Goal: Information Seeking & Learning: Learn about a topic

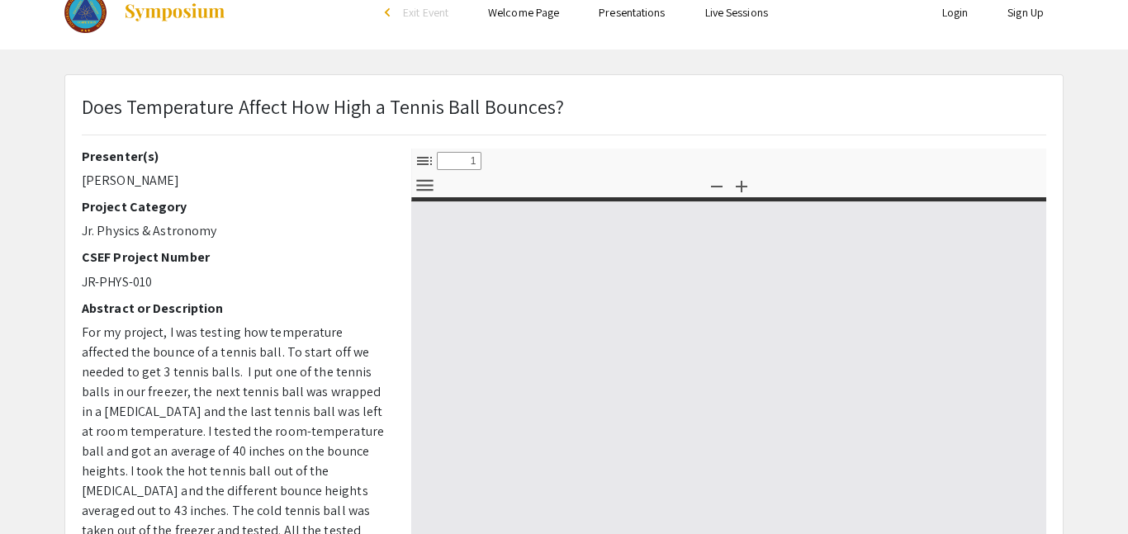
select select "custom"
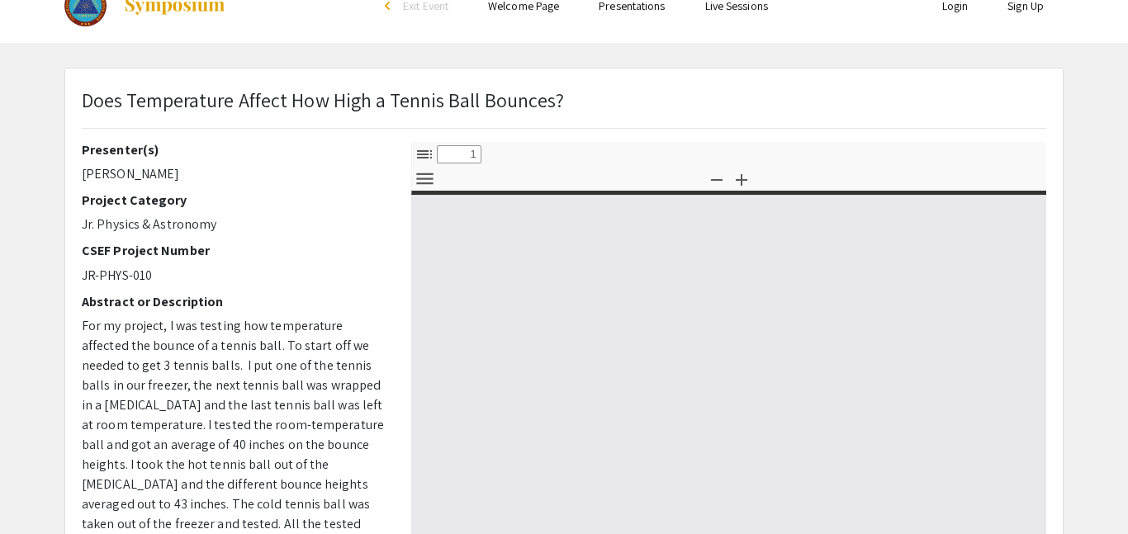
scroll to position [38, 0]
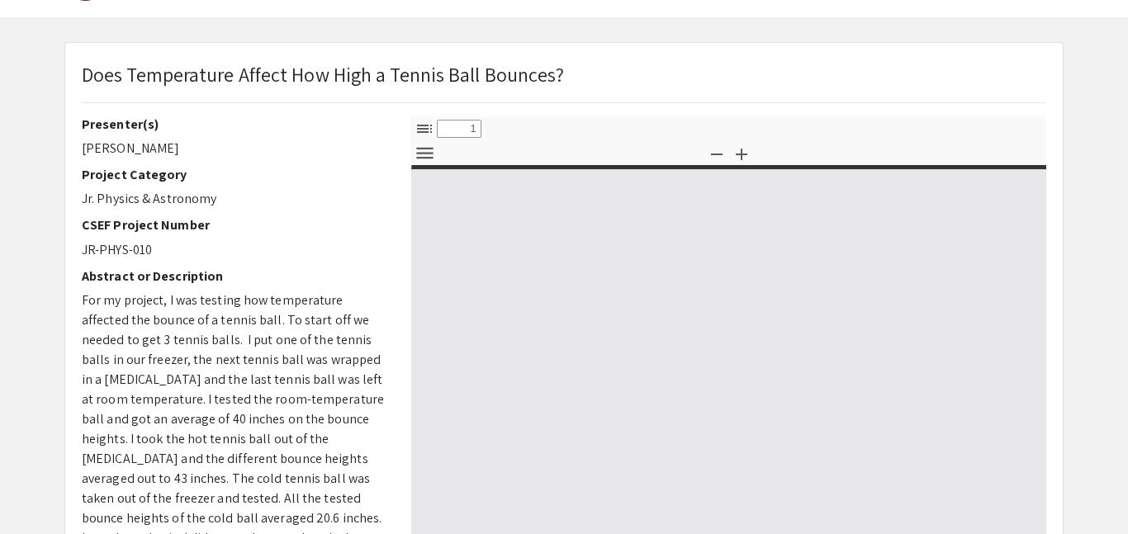
type input "0"
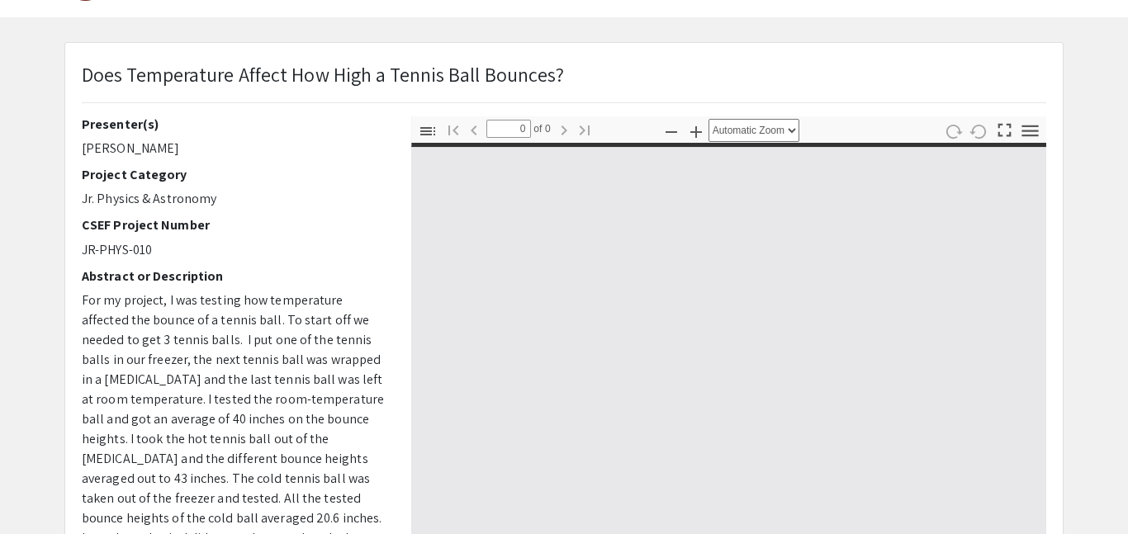
select select "custom"
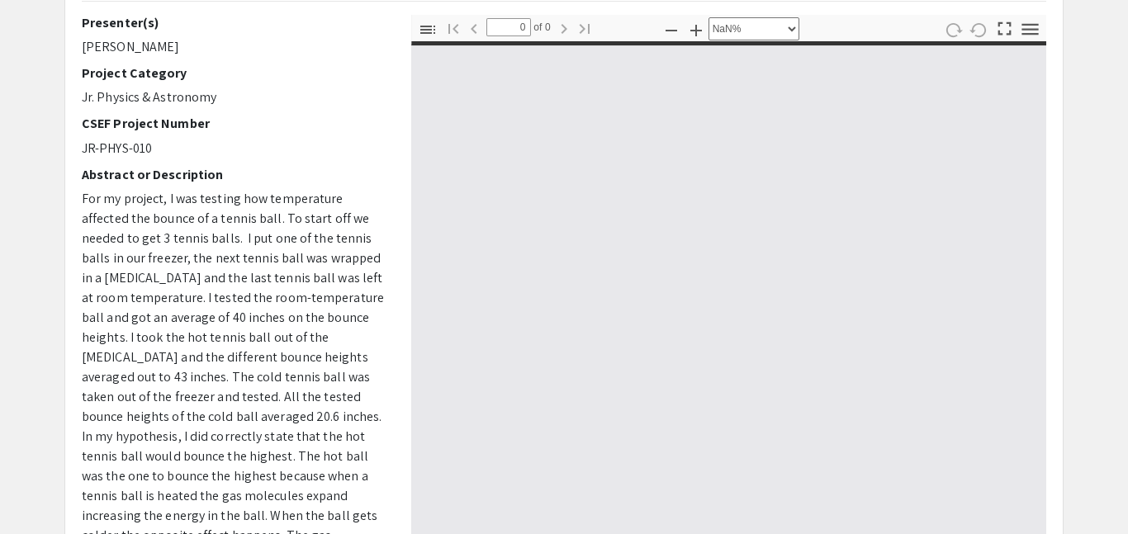
type input "1"
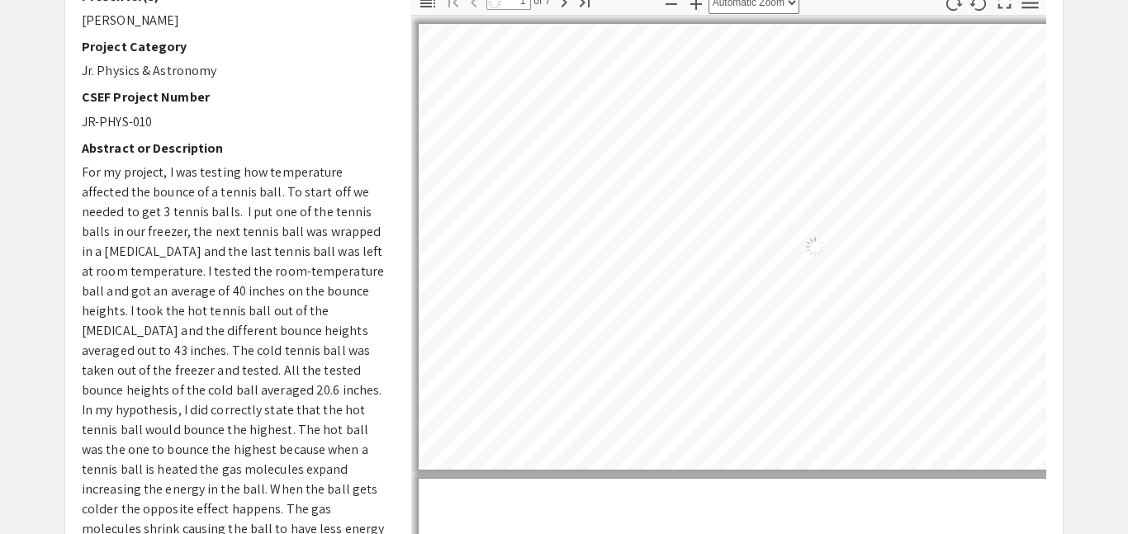
select select "auto"
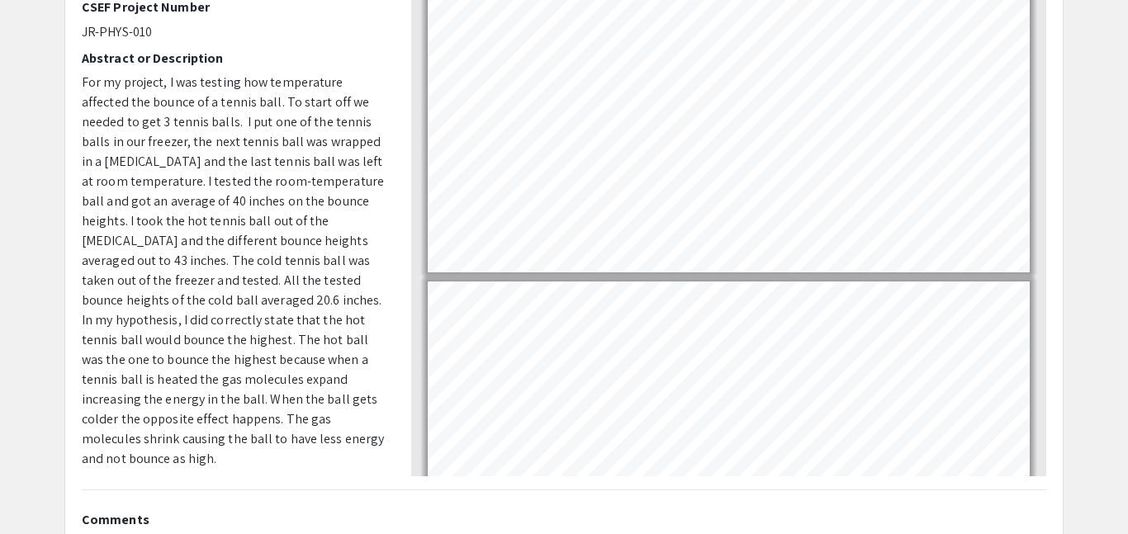
scroll to position [0, 0]
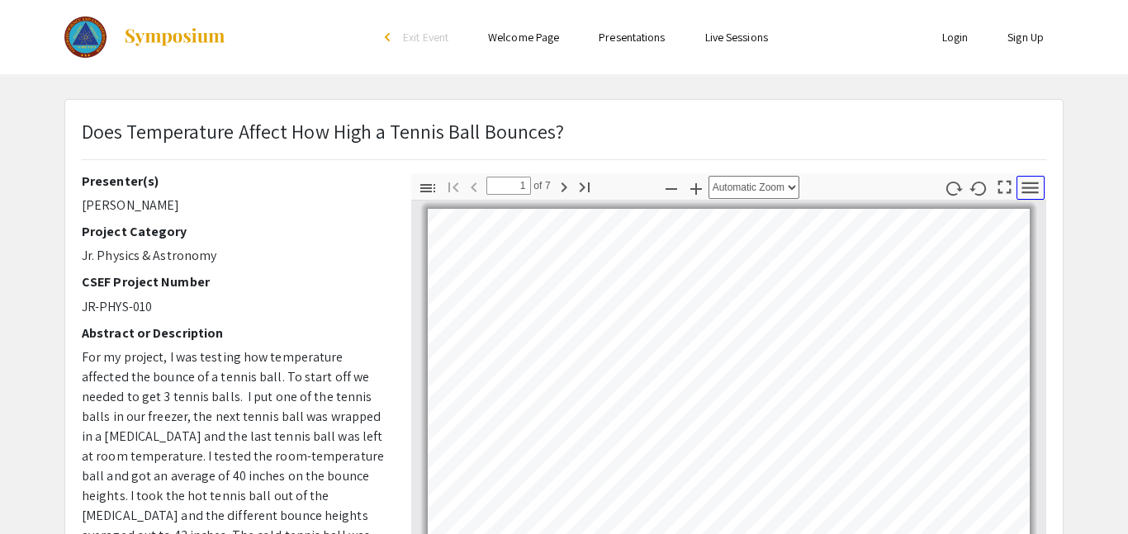
click at [1031, 187] on icon "button" at bounding box center [1030, 188] width 17 height 12
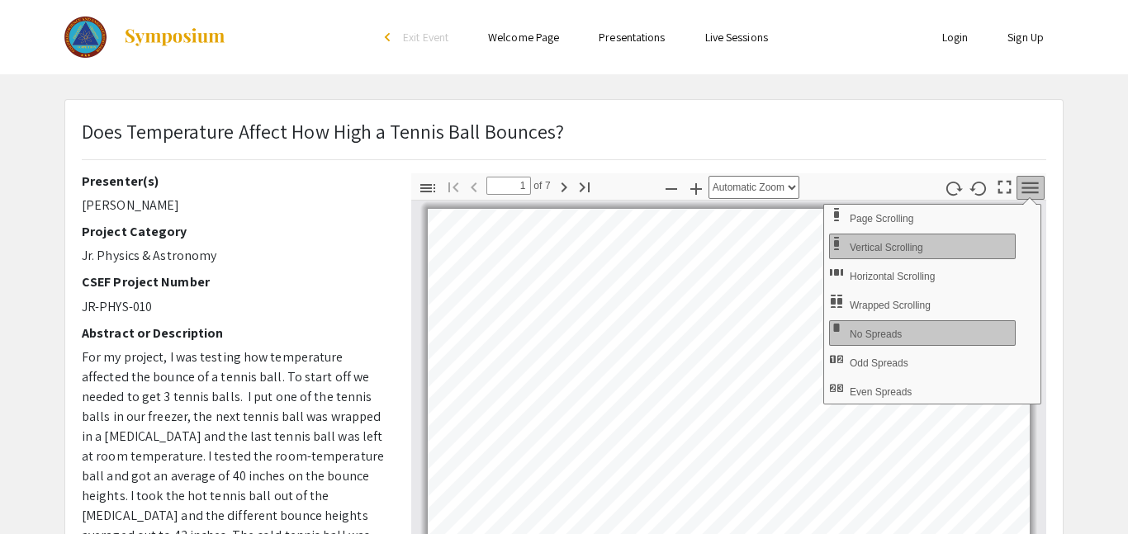
click at [861, 157] on div "Does Temperature Affect How High a Tennis Ball Bounces?" at bounding box center [563, 144] width 989 height 57
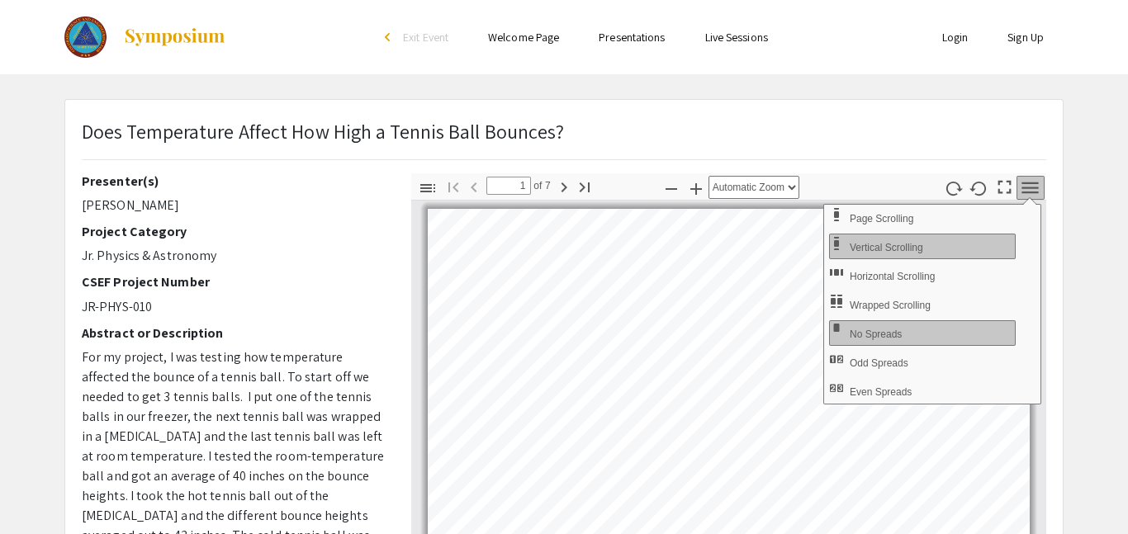
click at [861, 157] on div "Does Temperature Affect How High a Tennis Ball Bounces?" at bounding box center [563, 144] width 989 height 57
click at [1106, 280] on app-presentation "Does Temperature Affect How High a Tennis Ball Bounces? Presenter(s) [PERSON_NA…" at bounding box center [564, 516] width 1128 height 835
click at [1025, 192] on icon "button" at bounding box center [1030, 188] width 17 height 12
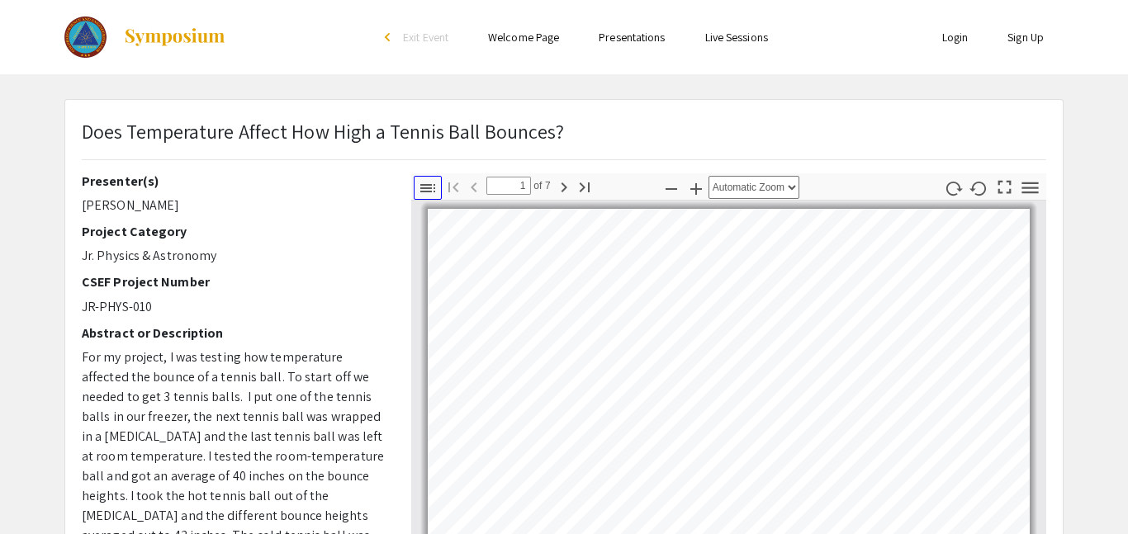
click at [435, 176] on button "Toggle Sidebar" at bounding box center [428, 188] width 28 height 24
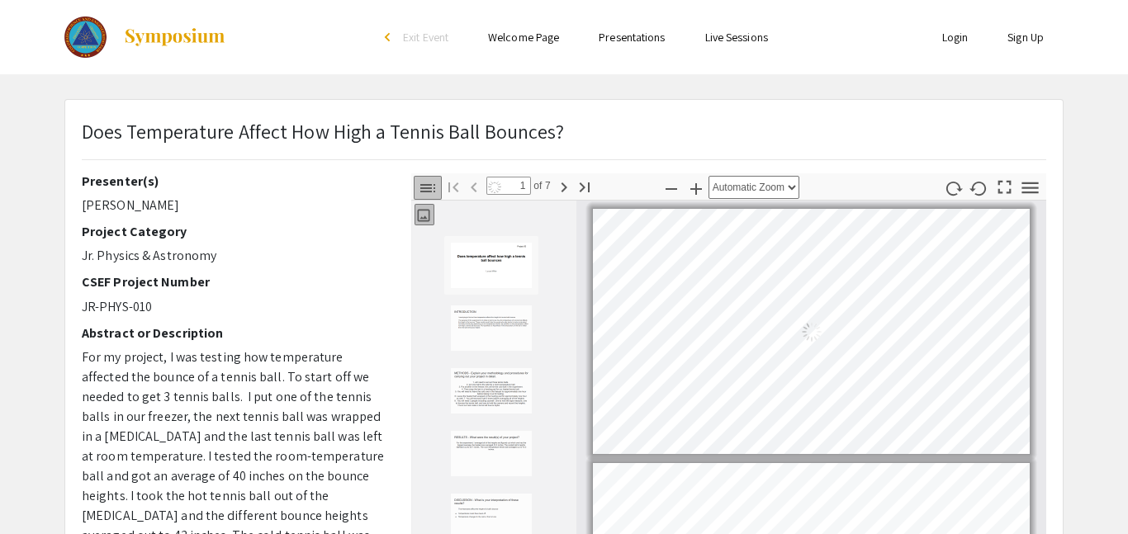
scroll to position [2, 0]
click at [435, 176] on button "Toggle Sidebar" at bounding box center [428, 188] width 28 height 24
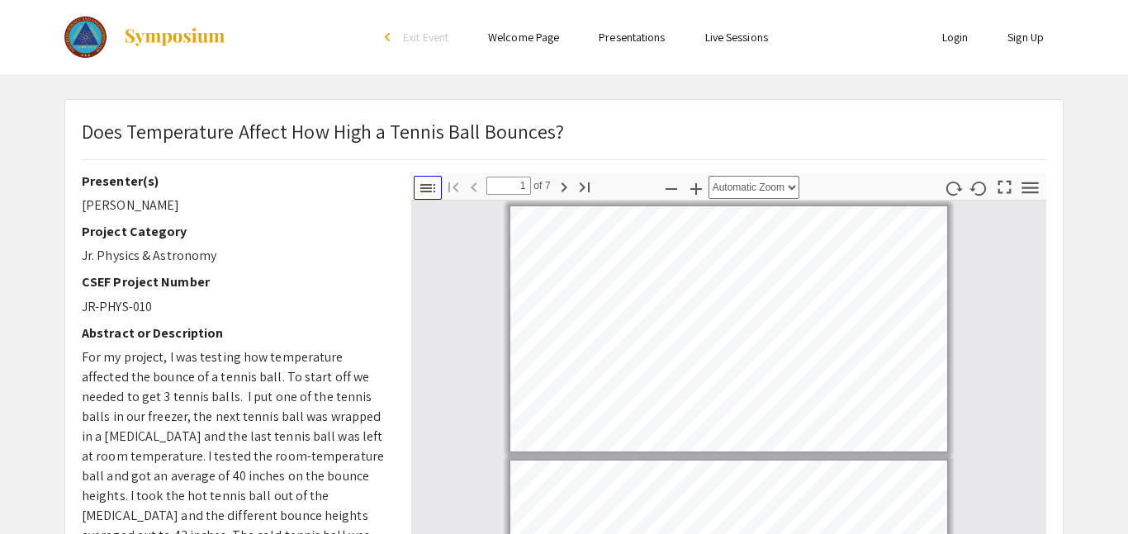
click at [435, 176] on button "Toggle Sidebar" at bounding box center [428, 188] width 28 height 24
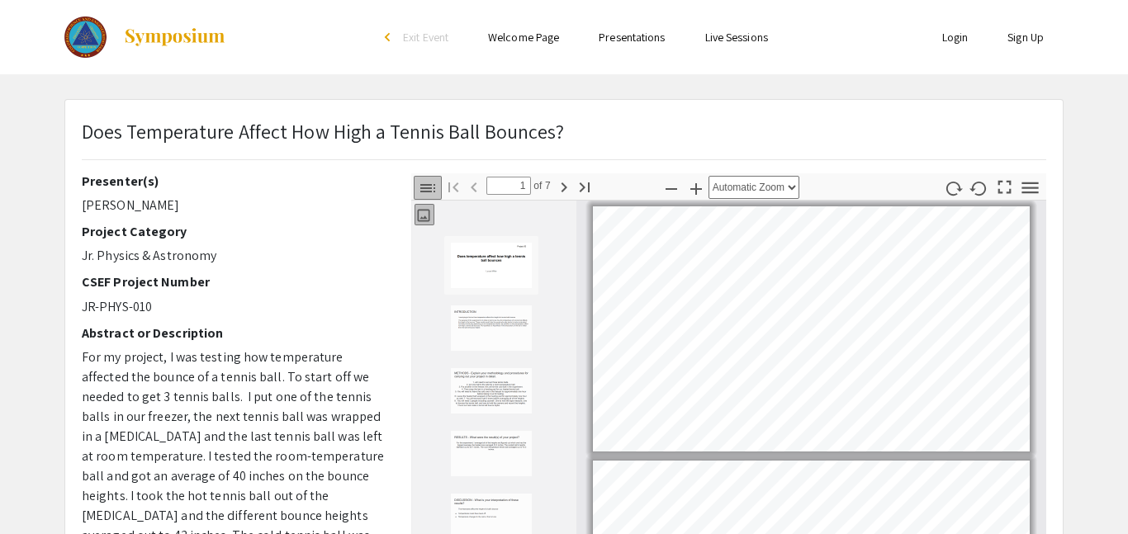
click at [435, 176] on button "Toggle Sidebar" at bounding box center [428, 188] width 28 height 24
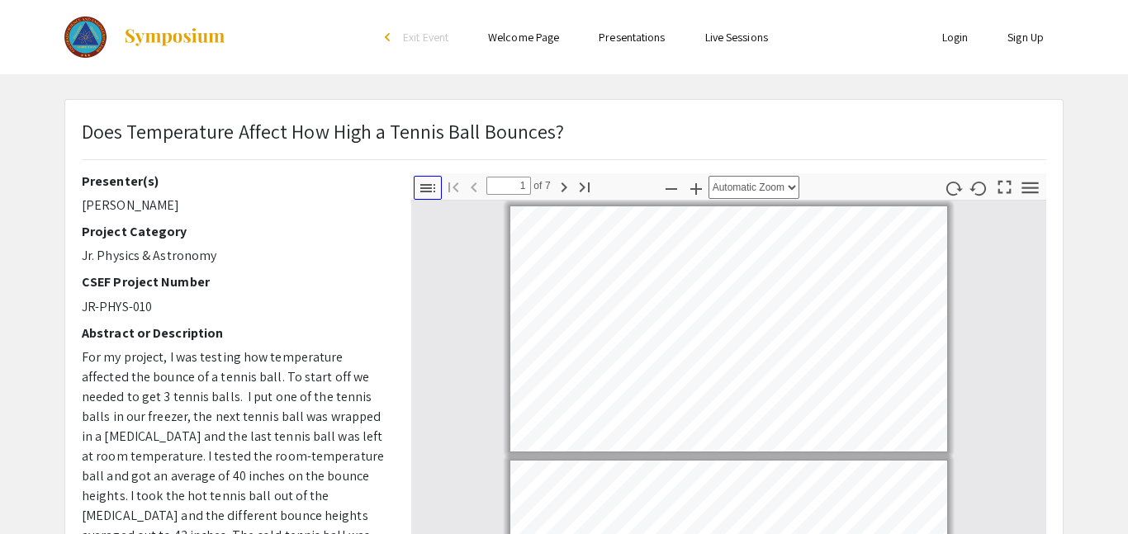
scroll to position [0, 0]
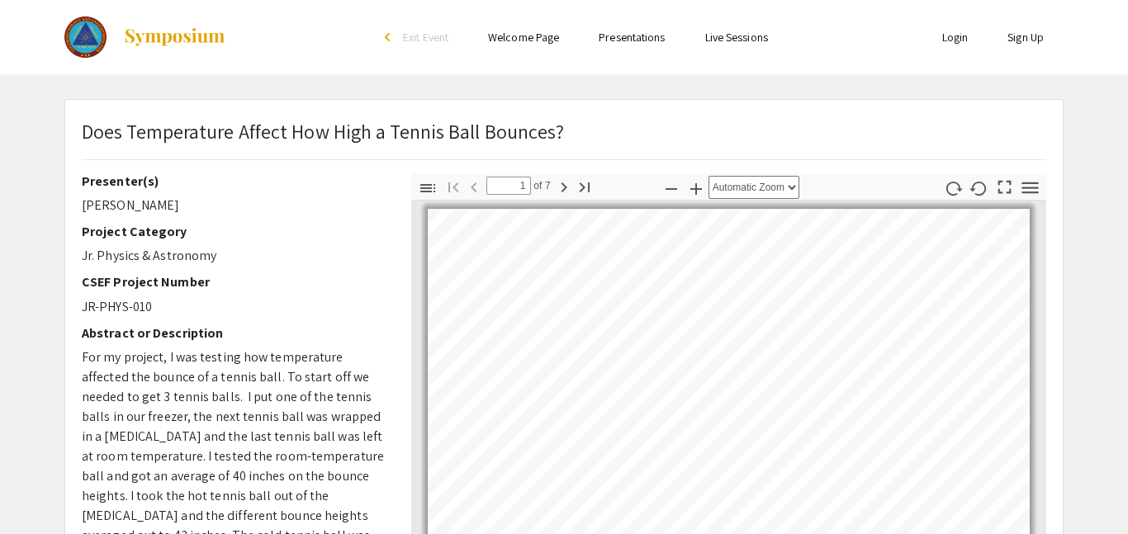
click at [1126, 126] on app-presentation "Does Temperature Affect How High a Tennis Ball Bounces? Presenter(s) [PERSON_NA…" at bounding box center [564, 516] width 1128 height 835
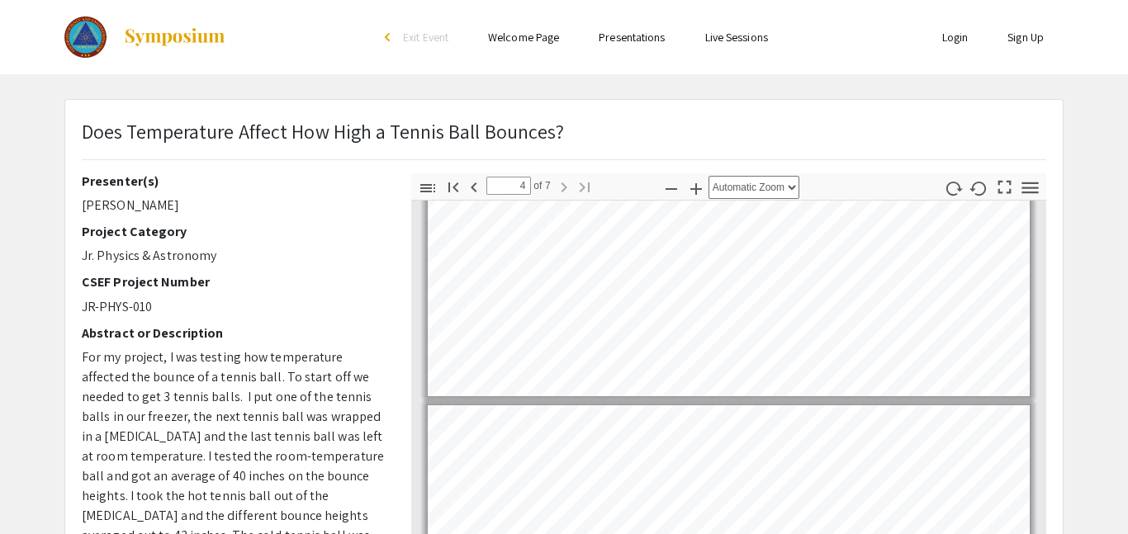
scroll to position [550, 0]
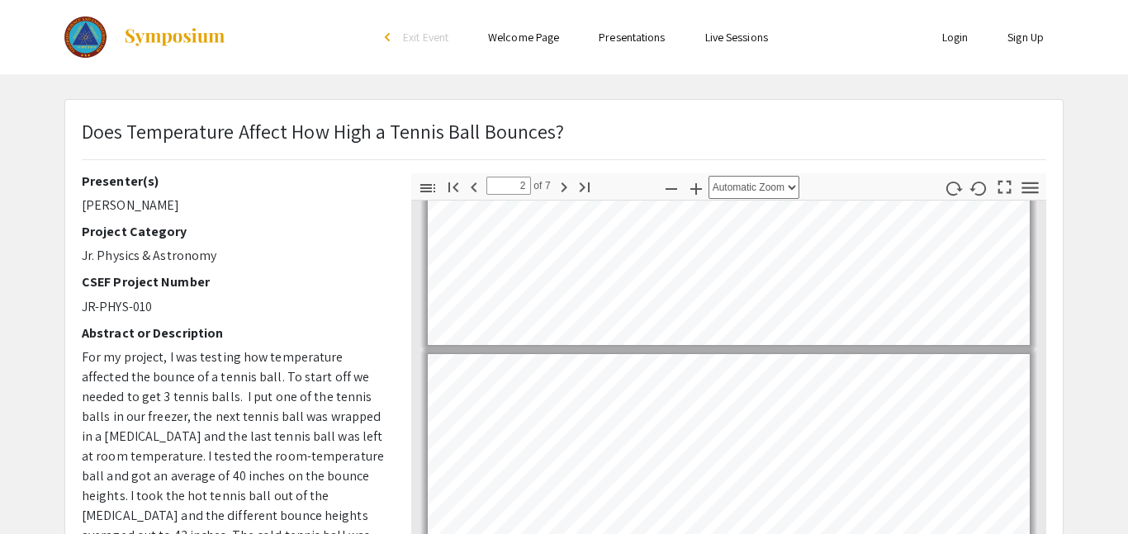
type input "1"
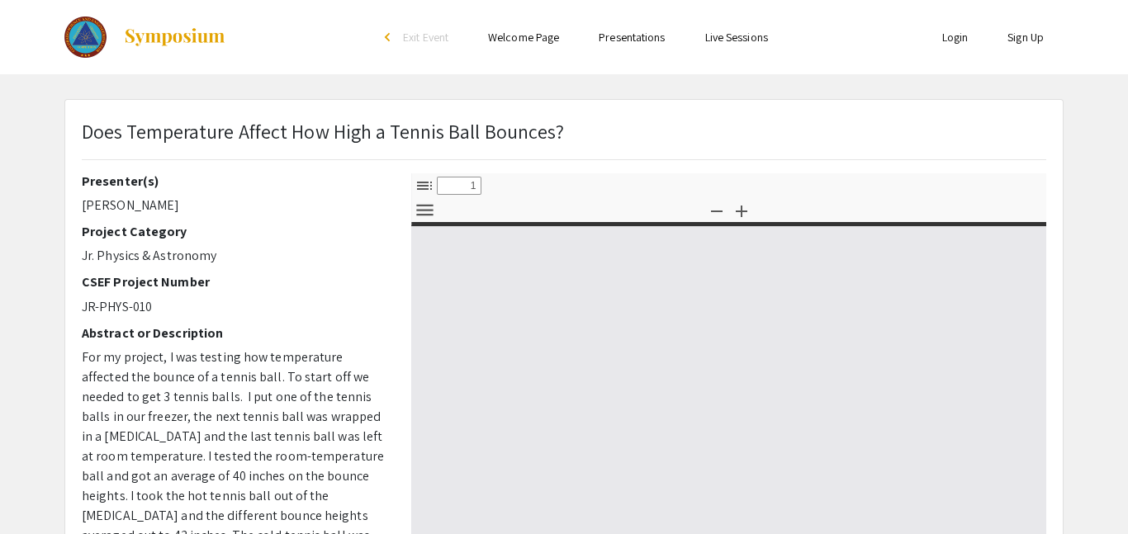
select select "custom"
type input "0"
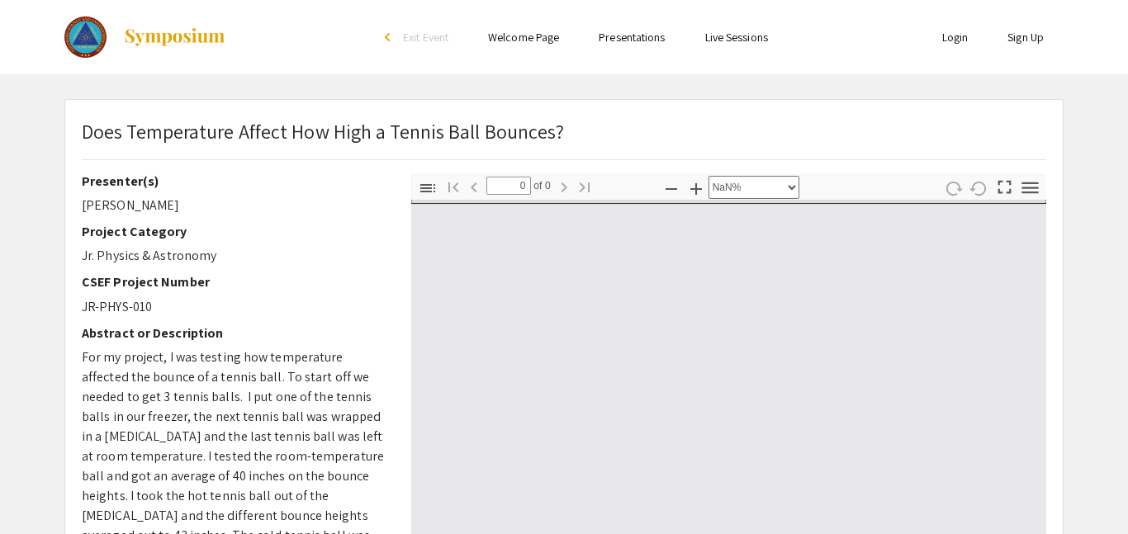
select select "auto"
type input "1"
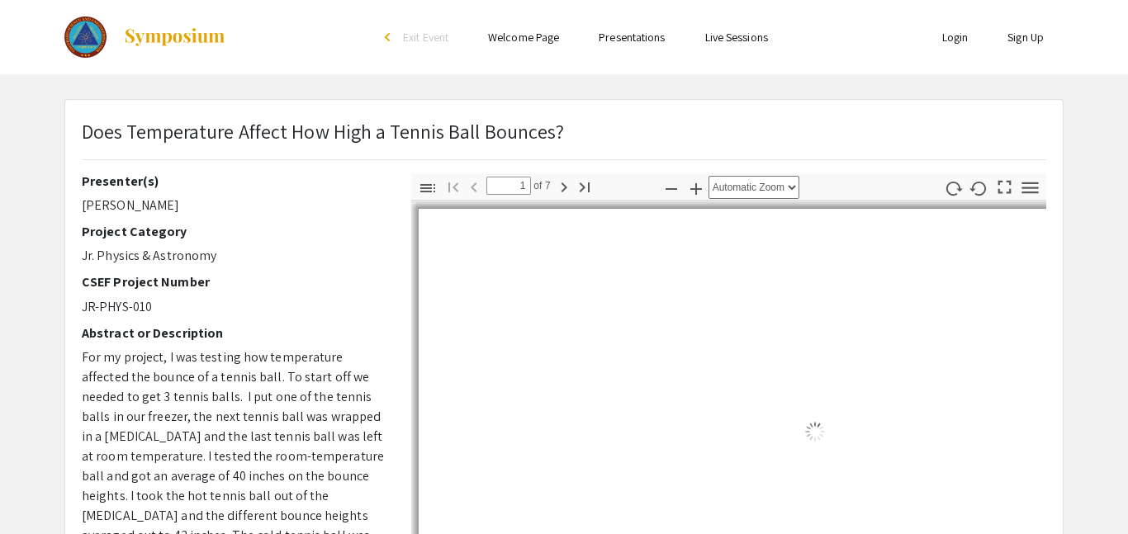
select select "auto"
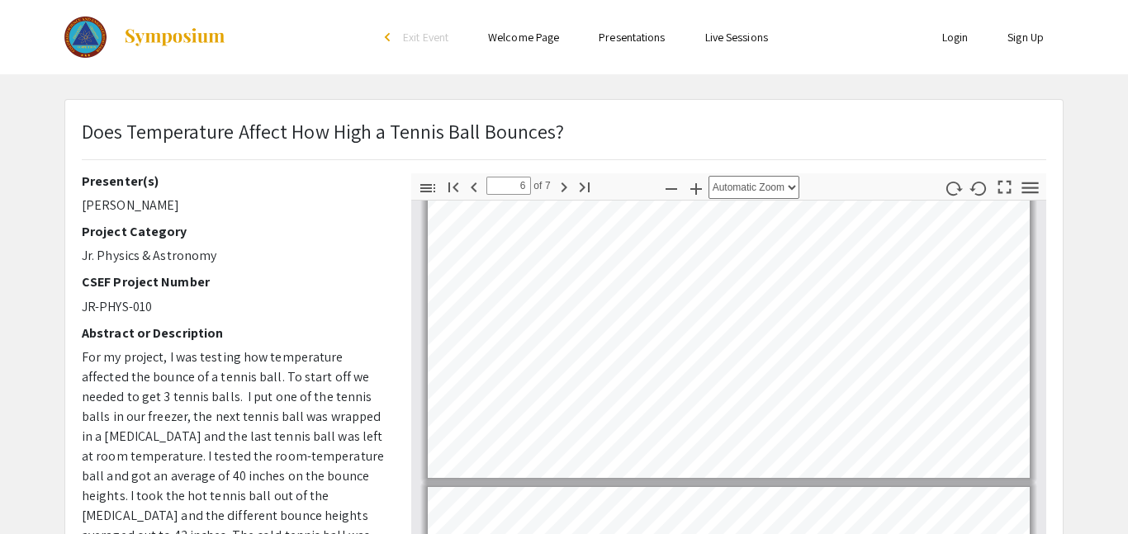
scroll to position [1797, 0]
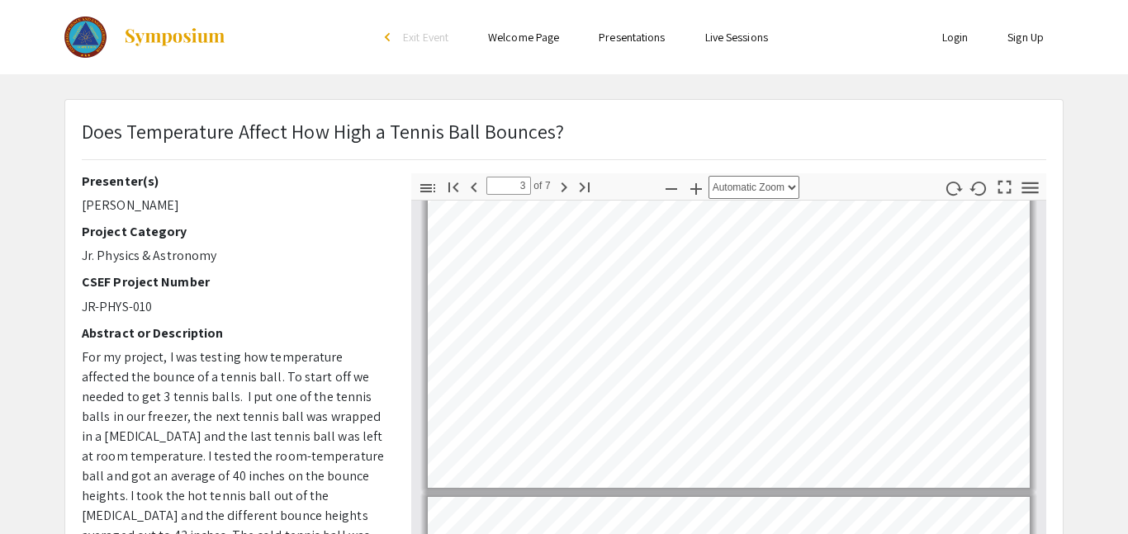
type input "1"
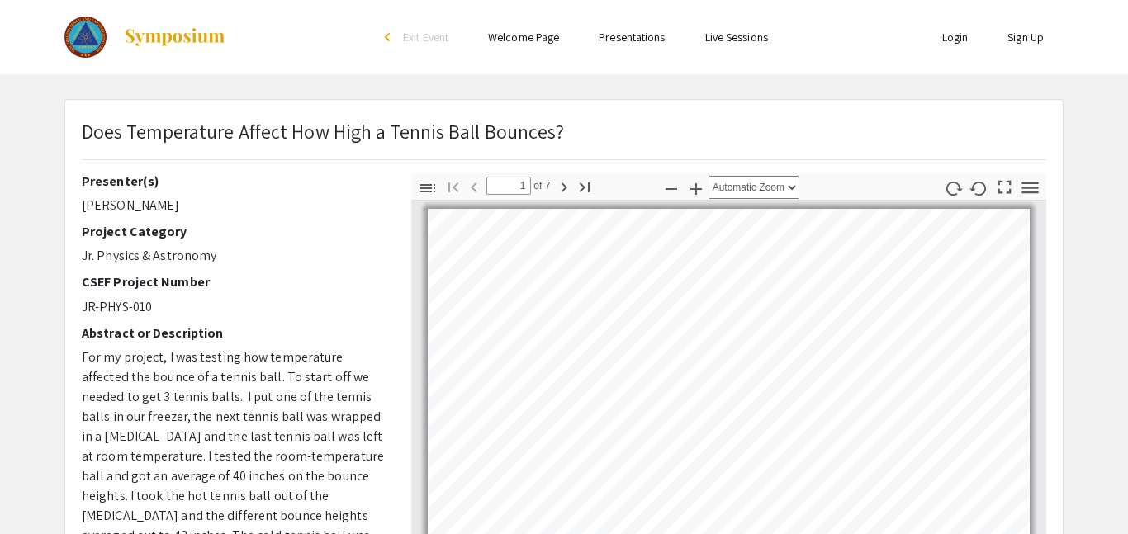
scroll to position [4, 0]
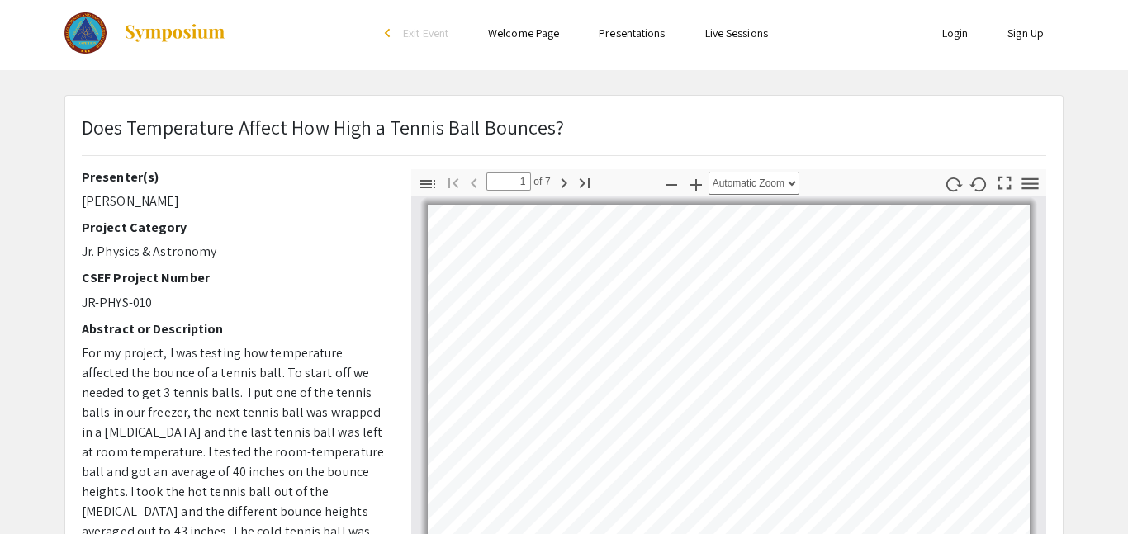
click at [603, 134] on div "Does Temperature Affect How High a Tennis Ball Bounces?" at bounding box center [563, 140] width 989 height 57
click at [820, 92] on div "Skip navigation arrow_back_ios Exit Event Welcome Page Presentations Live Sessi…" at bounding box center [564, 475] width 1128 height 959
click at [476, 84] on div "Skip navigation arrow_back_ios Exit Event Welcome Page Presentations Live Sessi…" at bounding box center [564, 475] width 1128 height 959
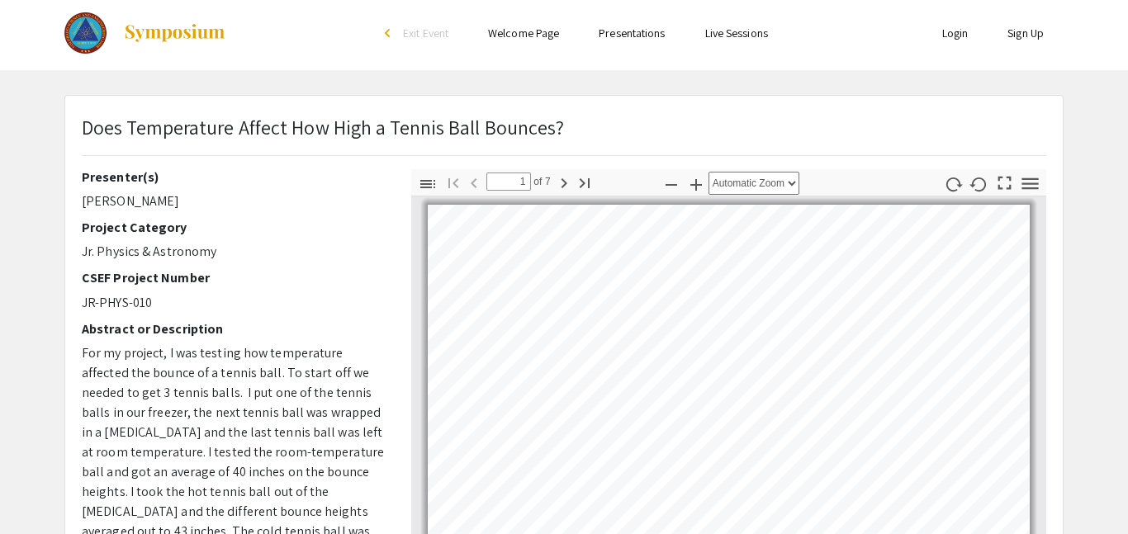
click at [476, 84] on div "Skip navigation arrow_back_ios Exit Event Welcome Page Presentations Live Sessi…" at bounding box center [564, 475] width 1128 height 959
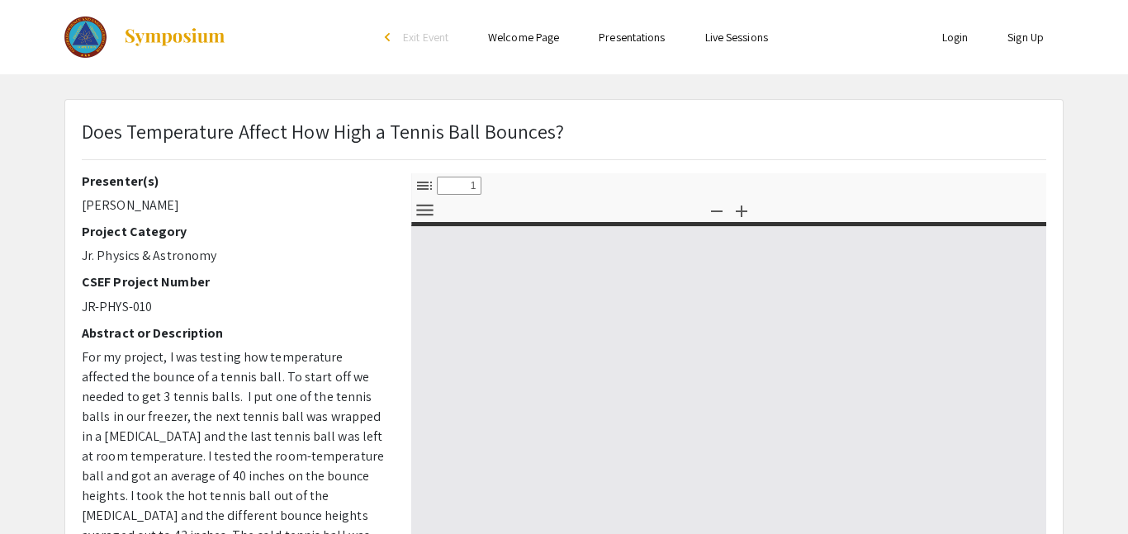
select select "custom"
type input "0"
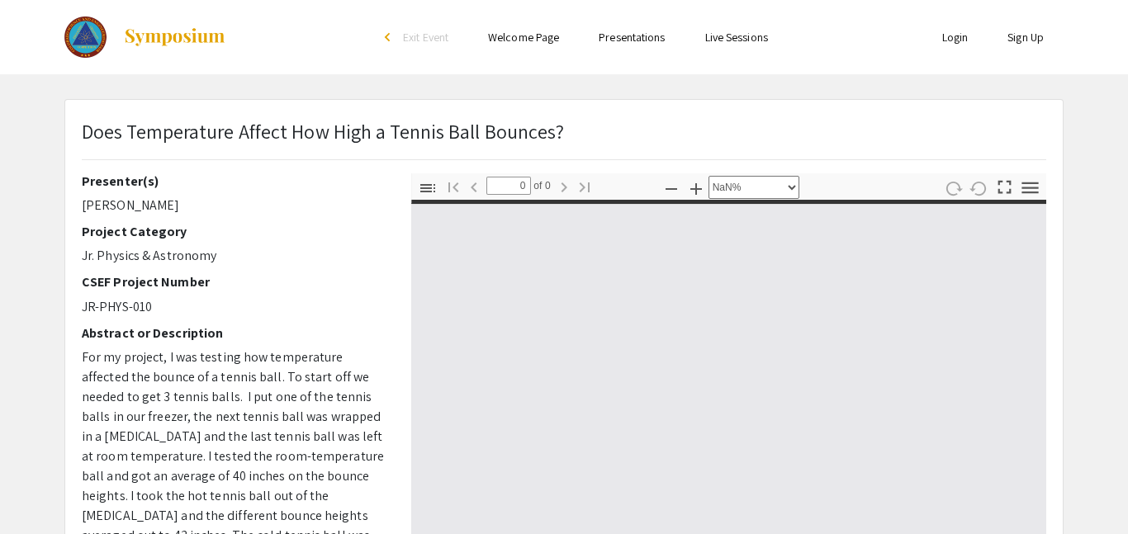
select select "auto"
type input "1"
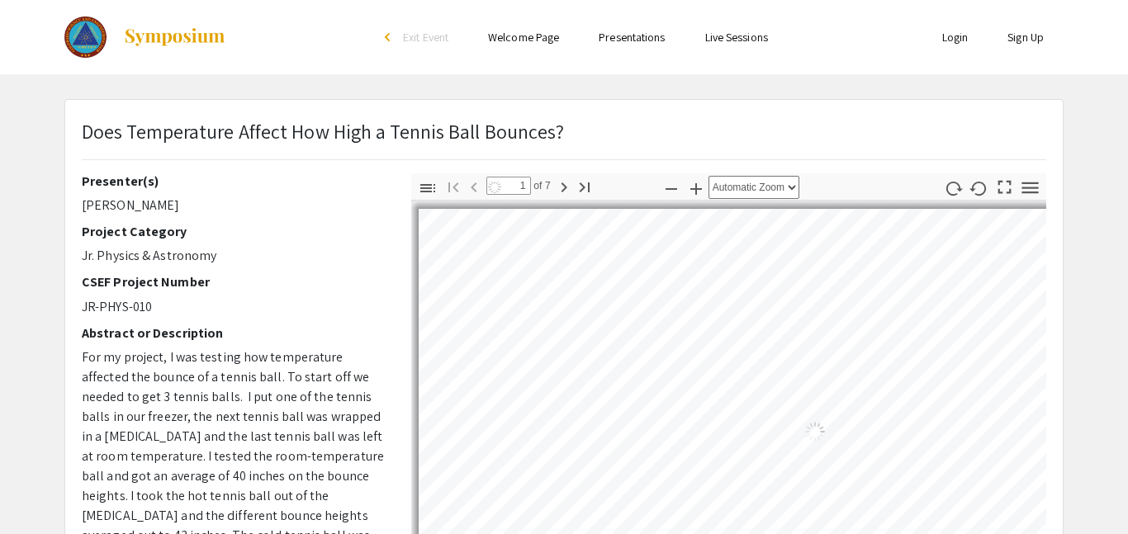
select select "auto"
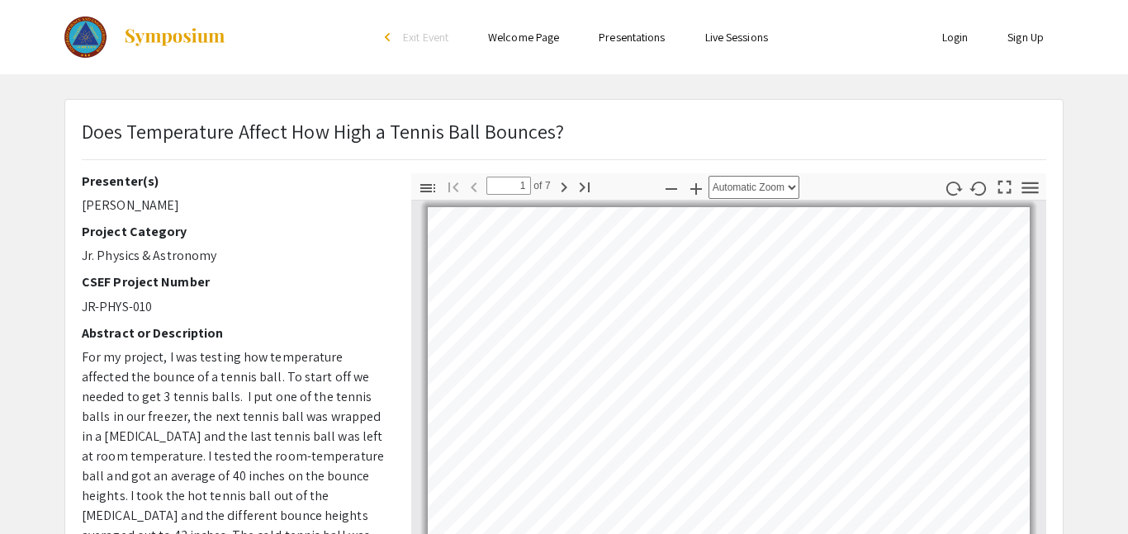
click at [177, 250] on p "Jr. Physics & Astronomy" at bounding box center [234, 256] width 305 height 20
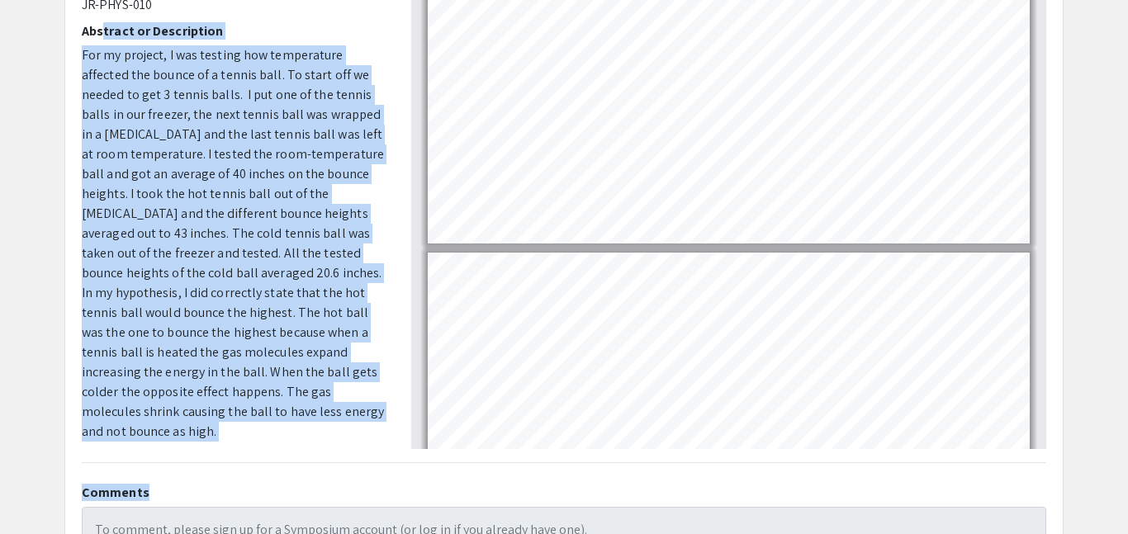
scroll to position [490, 0]
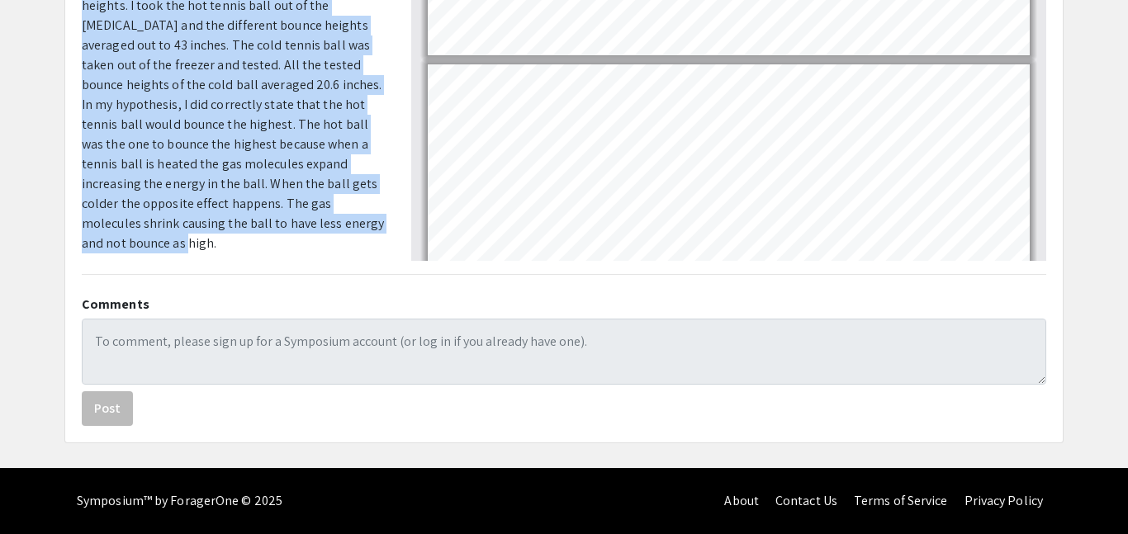
drag, startPoint x: 102, startPoint y: 339, endPoint x: 246, endPoint y: 242, distance: 173.6
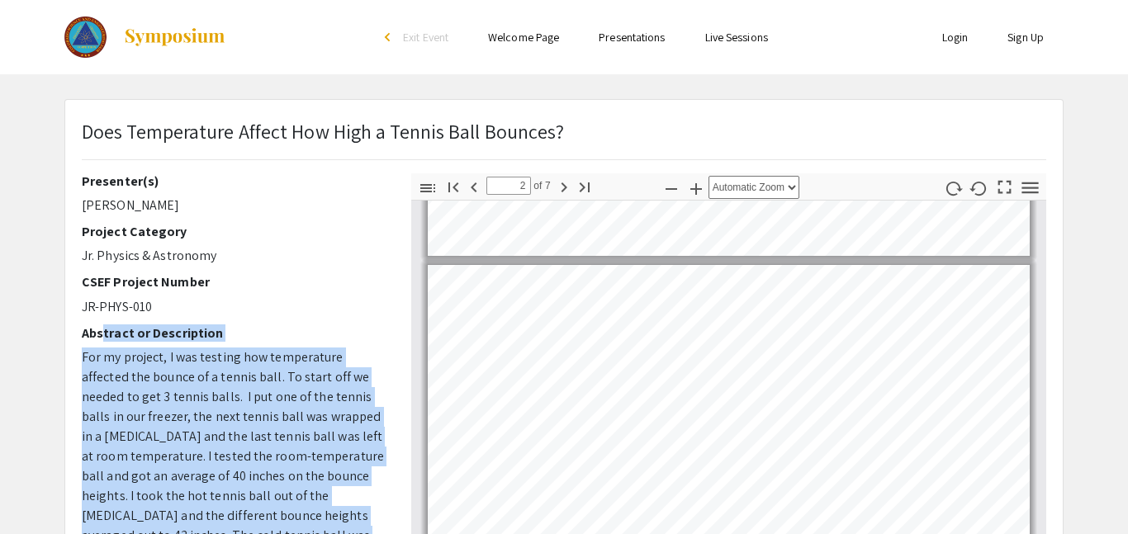
scroll to position [118, 0]
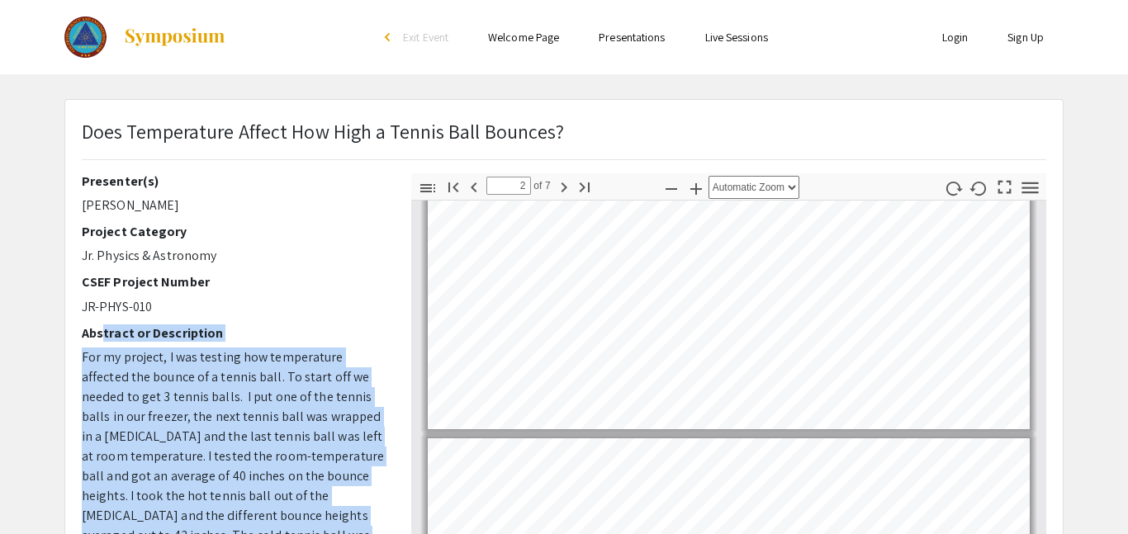
click at [241, 262] on p "Jr. Physics & Astronomy" at bounding box center [234, 256] width 305 height 20
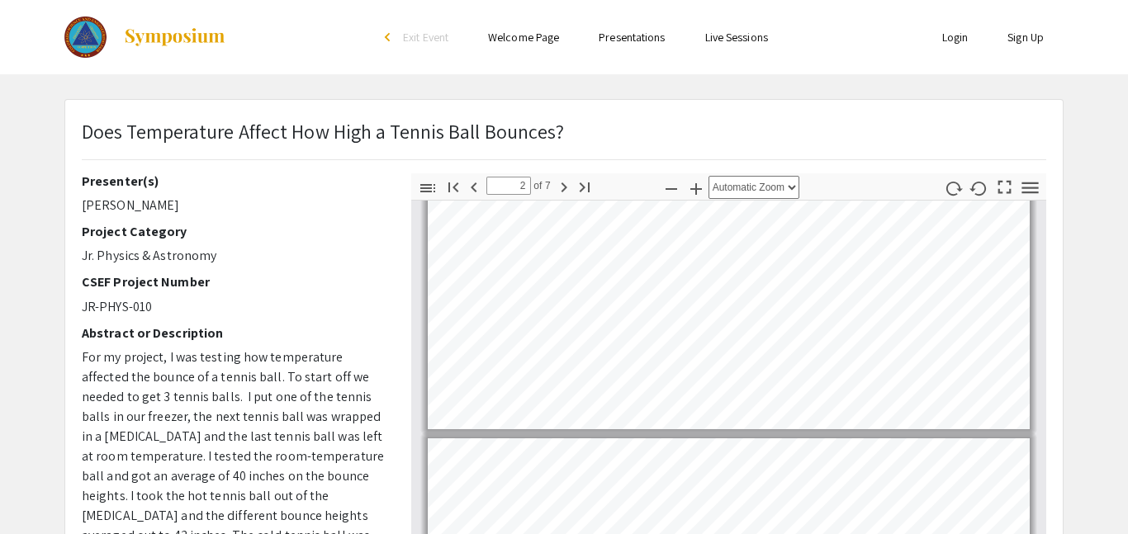
type input "1"
